Goal: Task Accomplishment & Management: Manage account settings

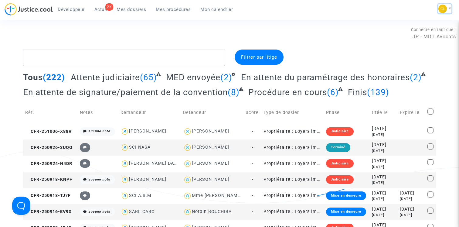
click at [448, 6] on button at bounding box center [444, 8] width 13 height 9
click at [423, 32] on link "Changer de compte" at bounding box center [420, 31] width 61 height 10
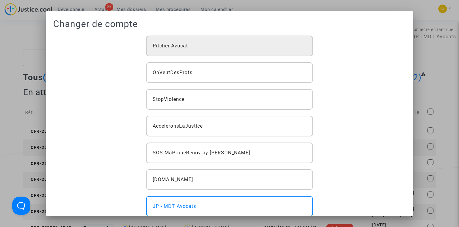
click at [210, 48] on div "Pitcher Avocat" at bounding box center [229, 45] width 167 height 21
